Goal: Information Seeking & Learning: Understand process/instructions

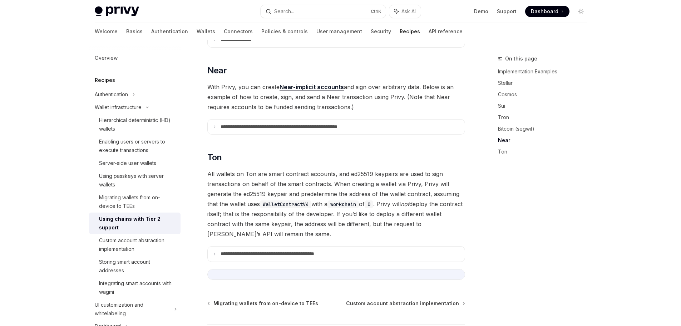
scroll to position [694, 0]
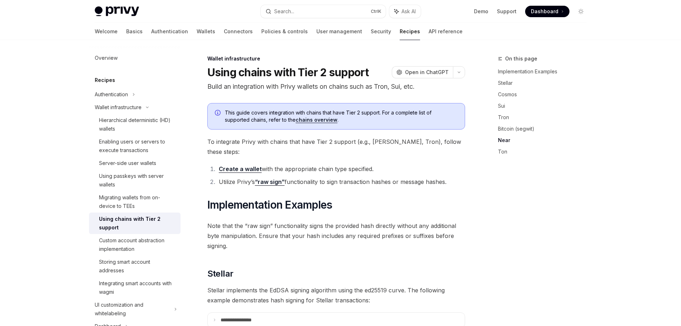
scroll to position [694, 0]
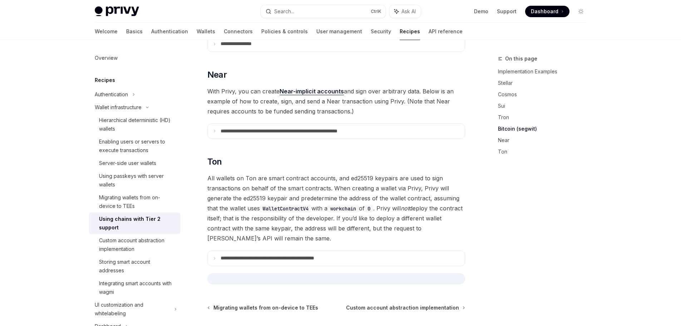
scroll to position [694, 0]
